Goal: Task Accomplishment & Management: Manage account settings

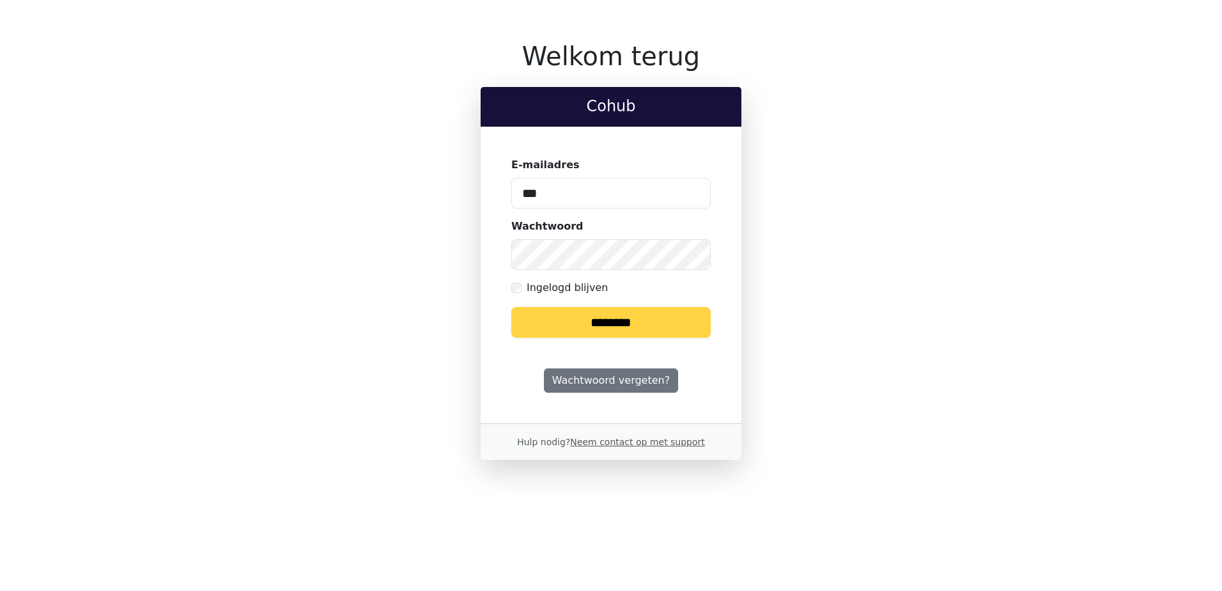
type input "**********"
click at [511, 307] on input "********" at bounding box center [610, 322] width 199 height 31
click at [587, 229] on div "Wachtwoord" at bounding box center [610, 244] width 199 height 51
click at [584, 313] on input "********" at bounding box center [610, 322] width 199 height 31
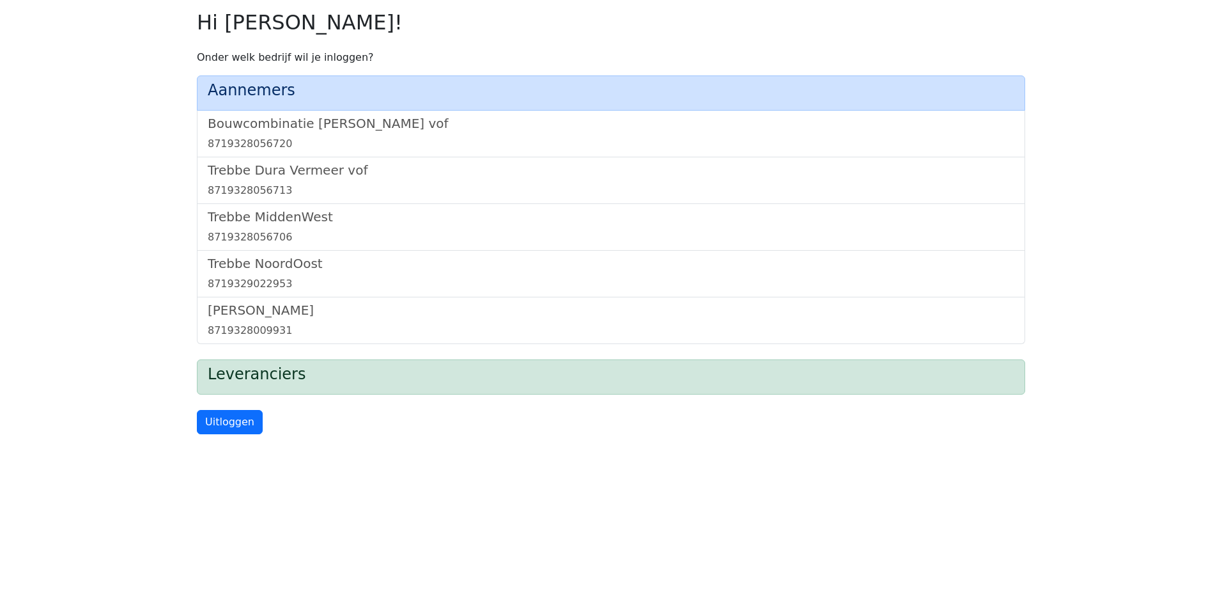
click at [344, 112] on div "Bouwcombinatie Trebbe De Nijs vof 8719328056720" at bounding box center [611, 134] width 828 height 47
click at [338, 123] on h5 "Bouwcombinatie [PERSON_NAME] vof" at bounding box center [611, 123] width 807 height 15
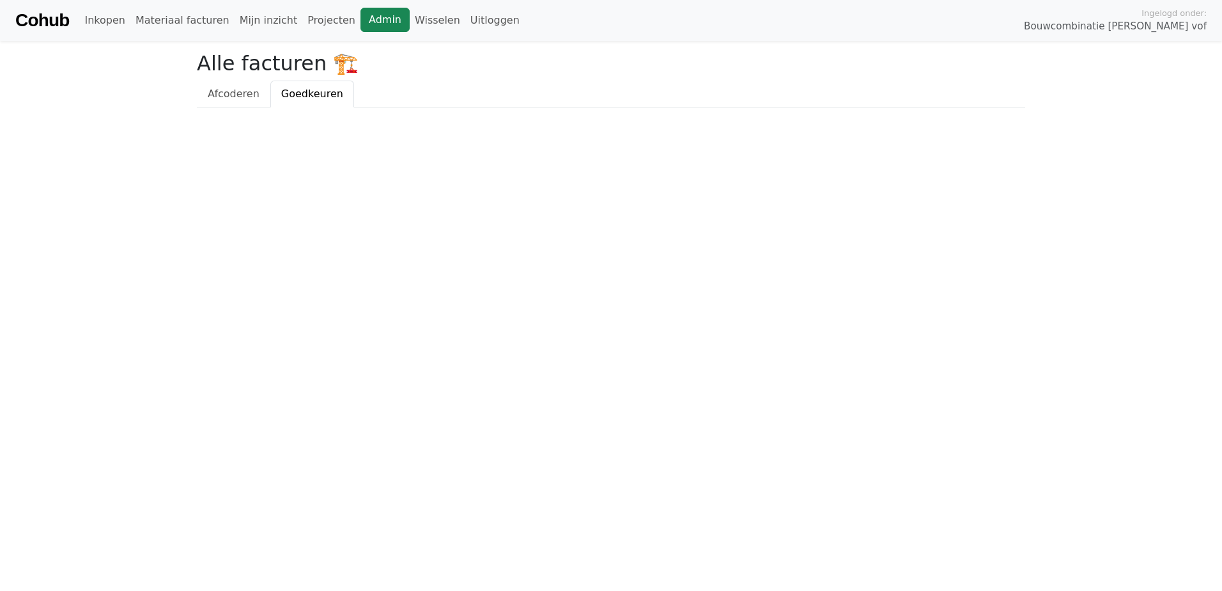
click at [360, 24] on link "Admin" at bounding box center [384, 20] width 49 height 24
click at [410, 17] on link "Wisselen" at bounding box center [438, 21] width 56 height 26
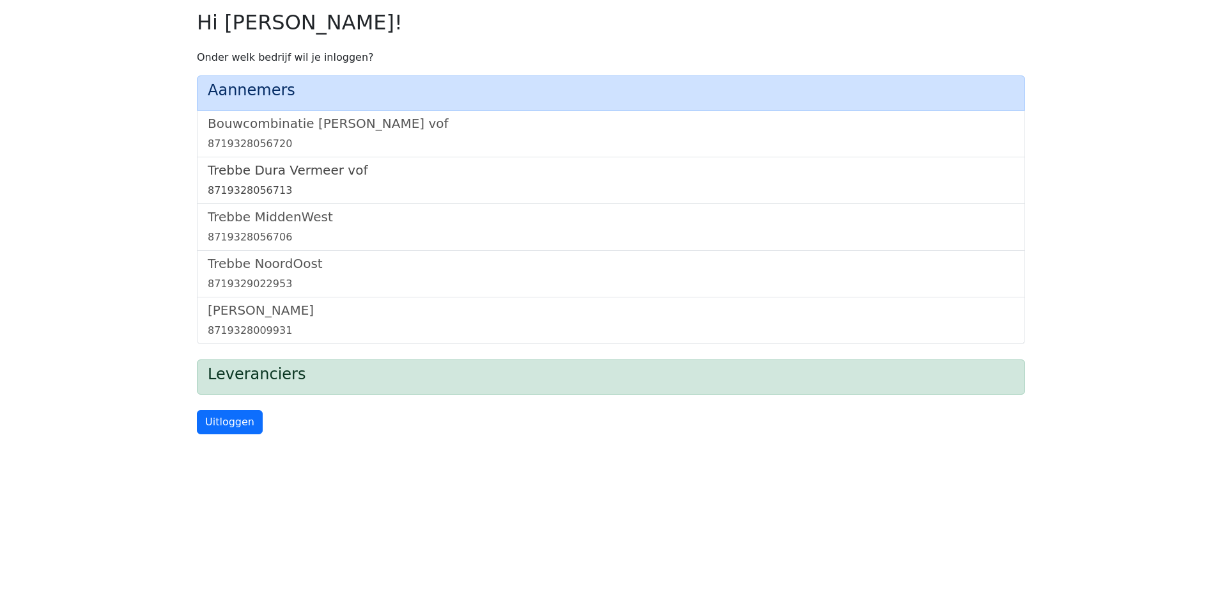
click at [286, 164] on h5 "Trebbe Dura Vermeer vof" at bounding box center [611, 169] width 807 height 15
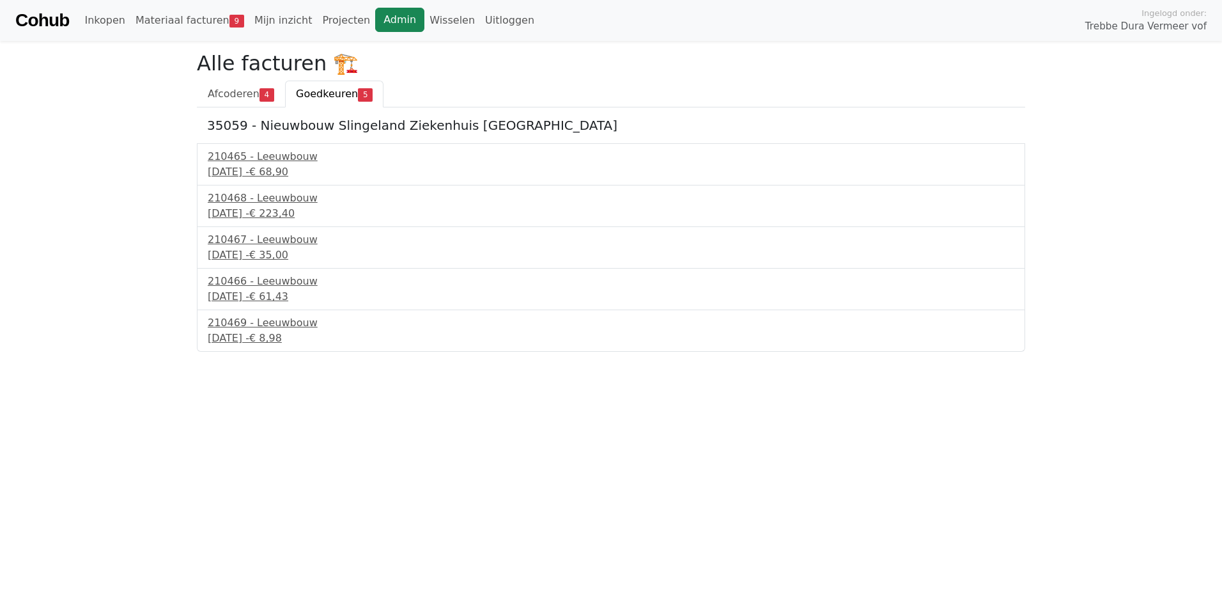
click at [375, 25] on link "Admin" at bounding box center [399, 20] width 49 height 24
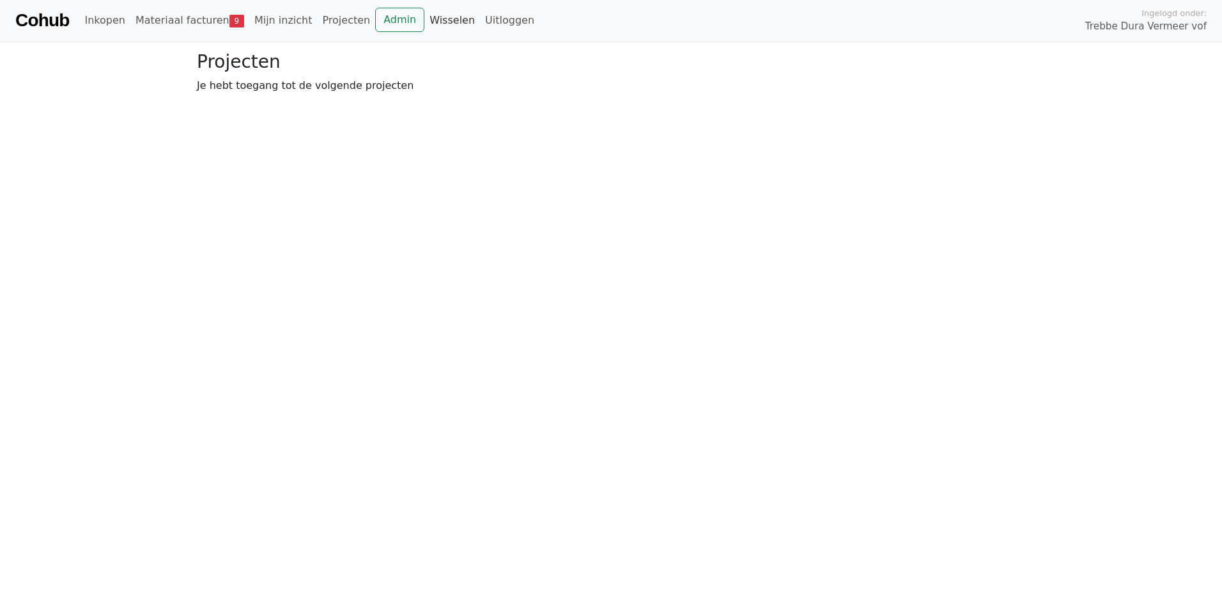
click at [424, 18] on link "Wisselen" at bounding box center [452, 21] width 56 height 26
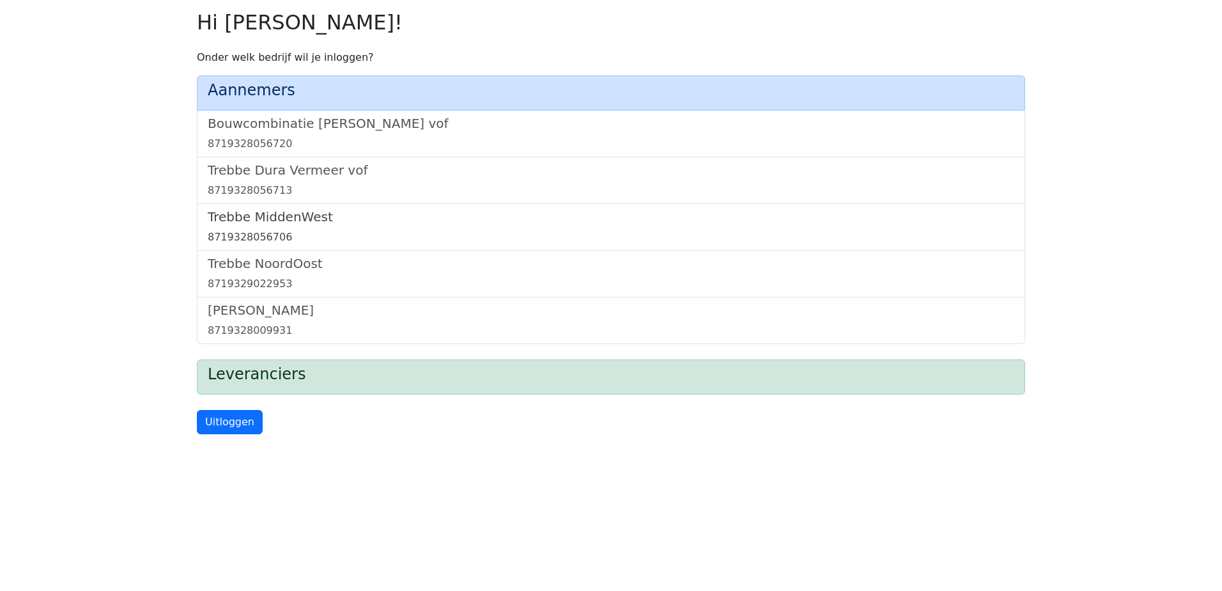
click at [282, 212] on h5 "Trebbe MiddenWest" at bounding box center [611, 216] width 807 height 15
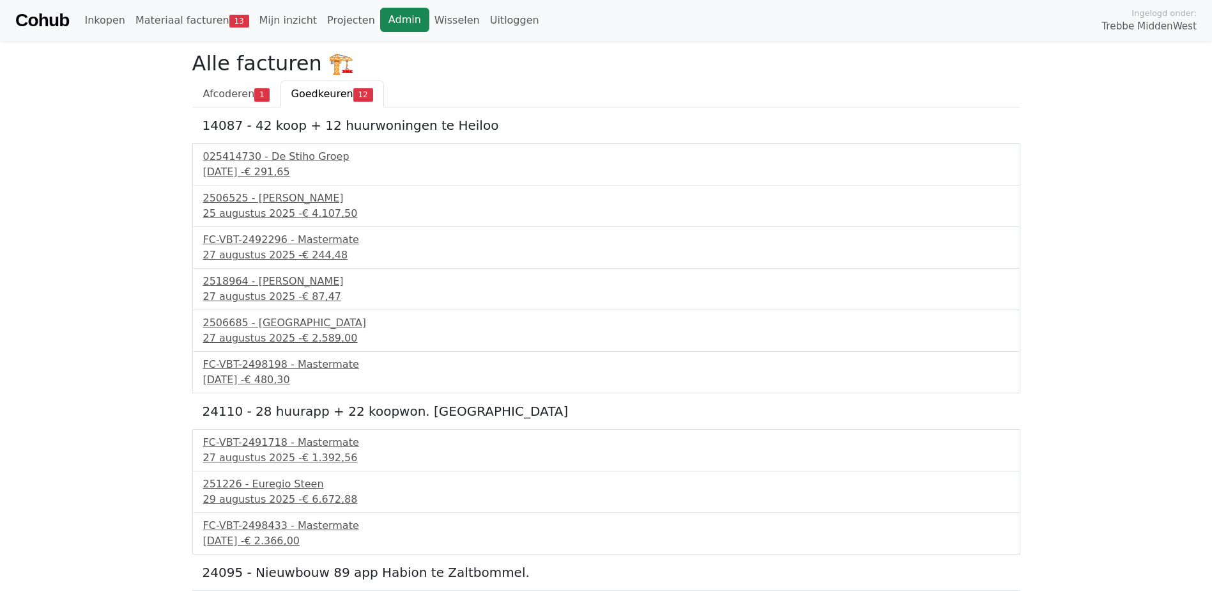
click at [382, 25] on link "Admin" at bounding box center [404, 20] width 49 height 24
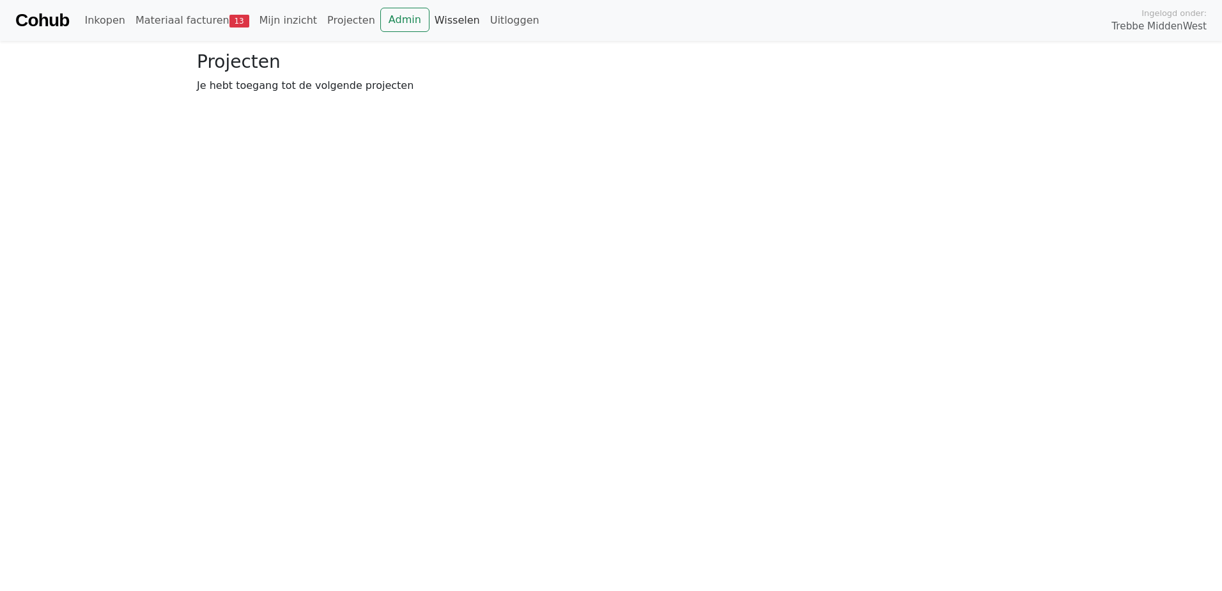
click at [433, 18] on link "Wisselen" at bounding box center [457, 21] width 56 height 26
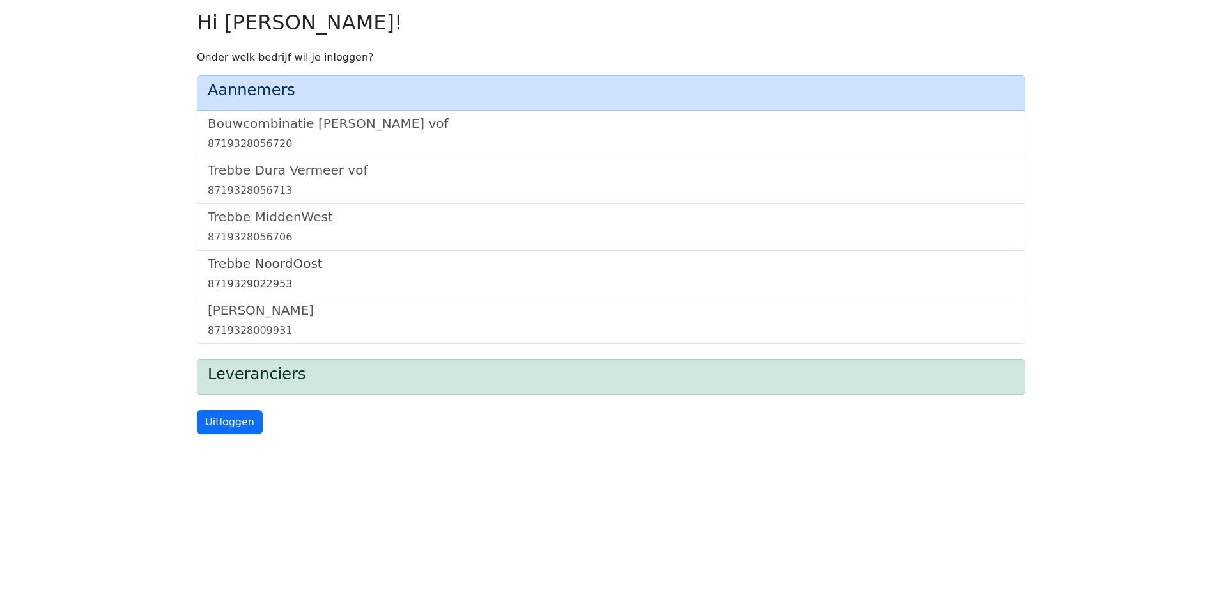
click at [261, 265] on h5 "Trebbe NoordOost" at bounding box center [611, 263] width 807 height 15
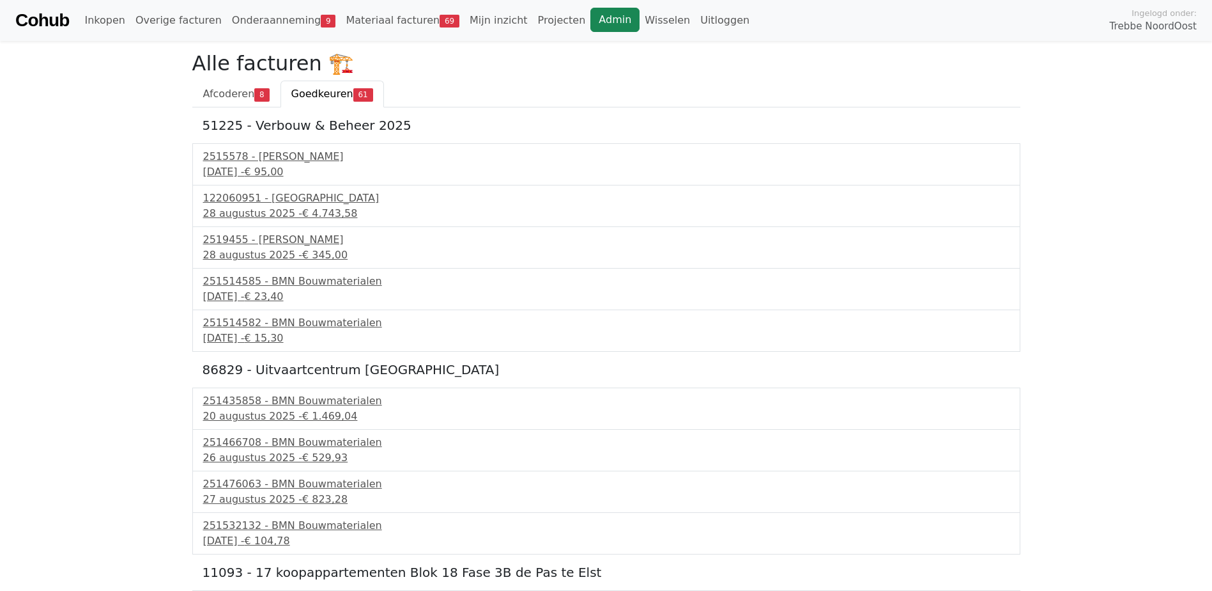
click at [591, 24] on link "Admin" at bounding box center [615, 20] width 49 height 24
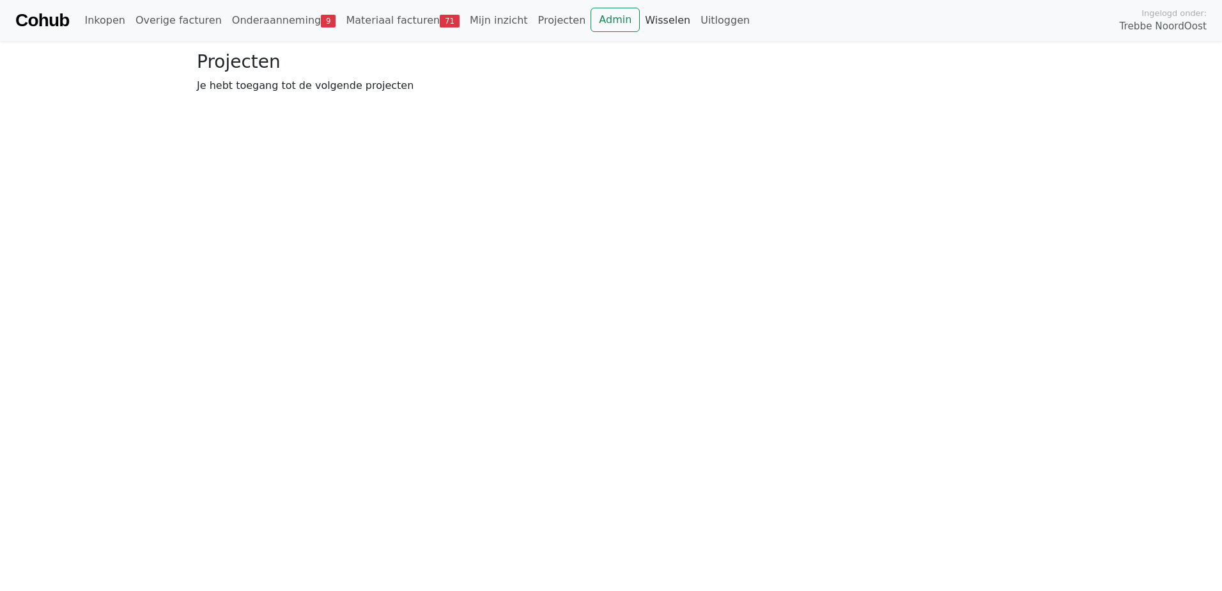
click at [640, 22] on link "Wisselen" at bounding box center [668, 21] width 56 height 26
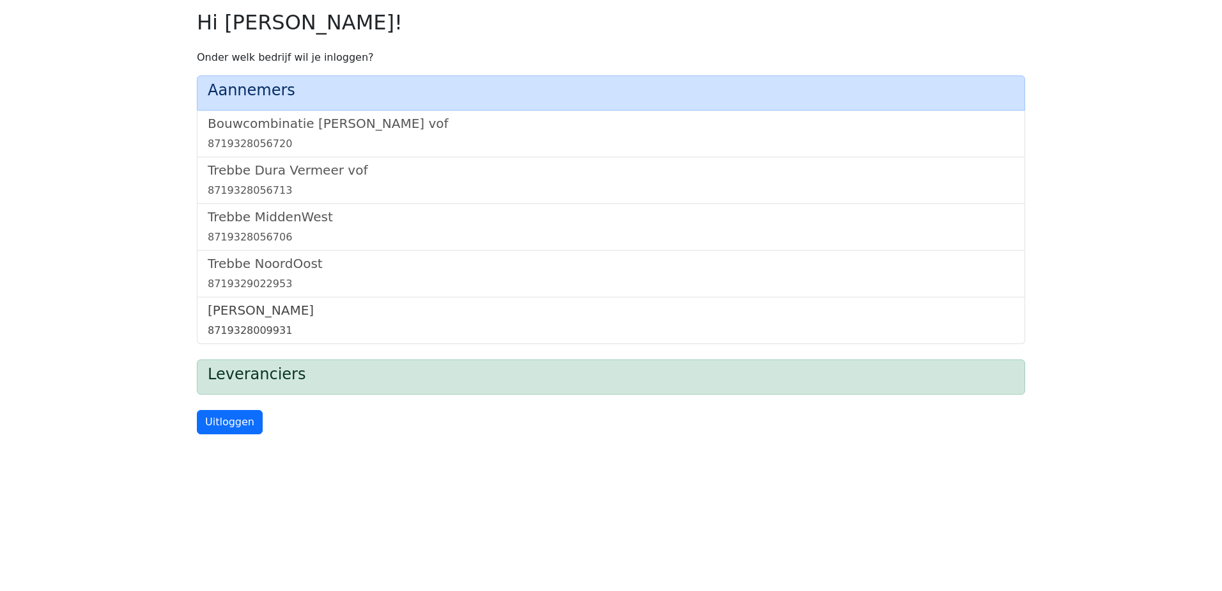
click at [238, 309] on h5 "[PERSON_NAME]" at bounding box center [611, 309] width 807 height 15
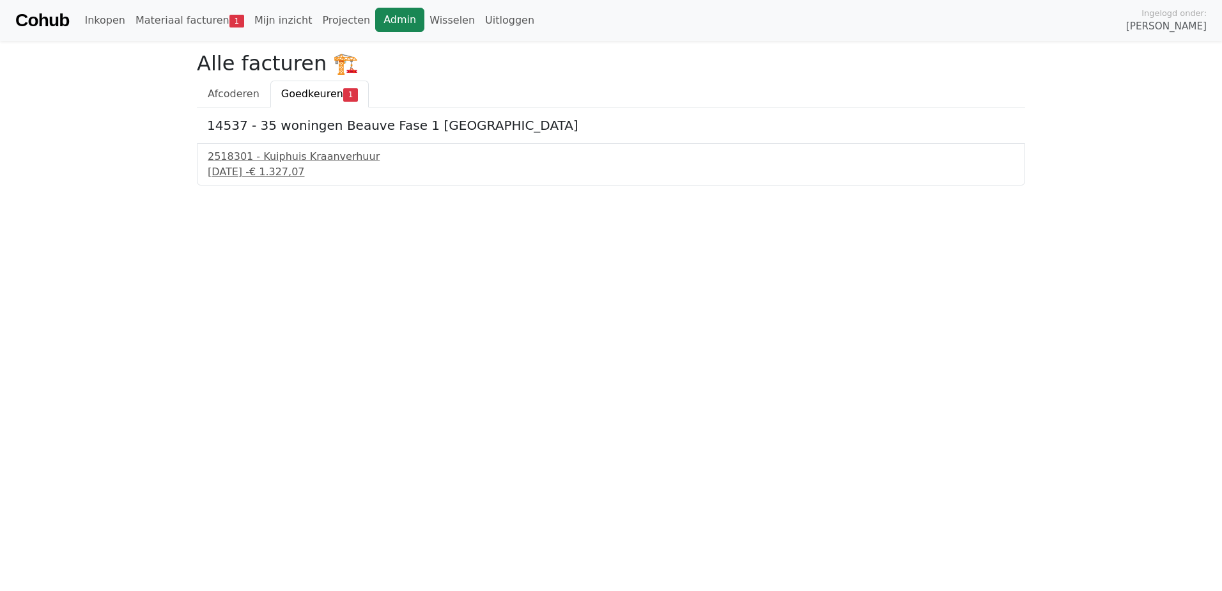
click at [388, 19] on link "Admin" at bounding box center [399, 20] width 49 height 24
